Goal: Check status: Check status

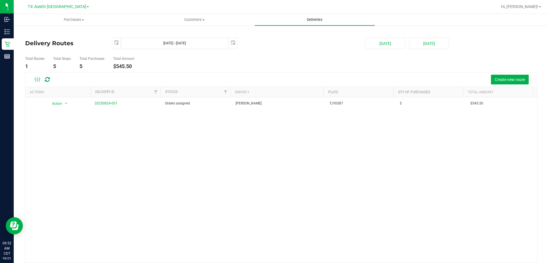
click at [309, 18] on span "Deliveries" at bounding box center [314, 19] width 31 height 5
click at [385, 45] on button "Today" at bounding box center [385, 42] width 40 height 11
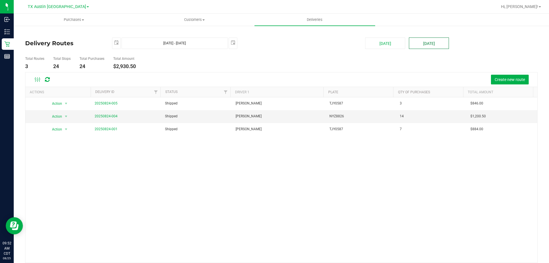
click at [411, 45] on button "Tomorrow" at bounding box center [429, 42] width 40 height 11
type input "Aug 26, 2025 - Aug 26, 2025"
type input "2025-08-26"
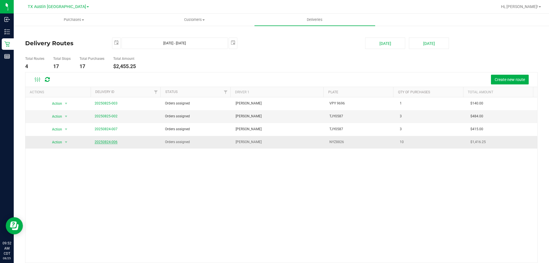
click at [106, 141] on link "20250824-006" at bounding box center [106, 142] width 23 height 4
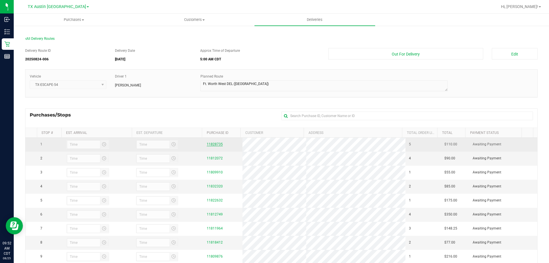
click at [214, 144] on link "11828735" at bounding box center [215, 144] width 16 height 4
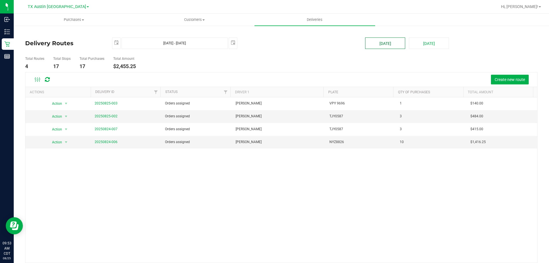
click at [382, 41] on button "Today" at bounding box center [385, 42] width 40 height 11
type input "Aug 25, 2025 - Aug 25, 2025"
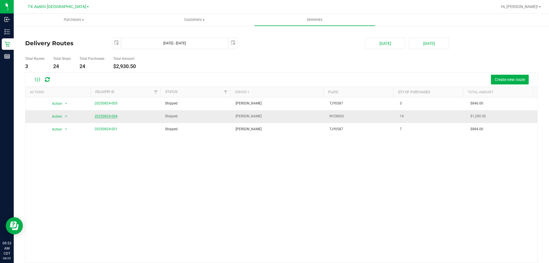
click at [106, 115] on link "20250824-004" at bounding box center [106, 116] width 23 height 4
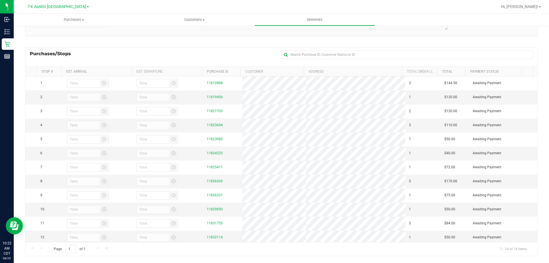
scroll to position [61, 0]
